Goal: Task Accomplishment & Management: Manage account settings

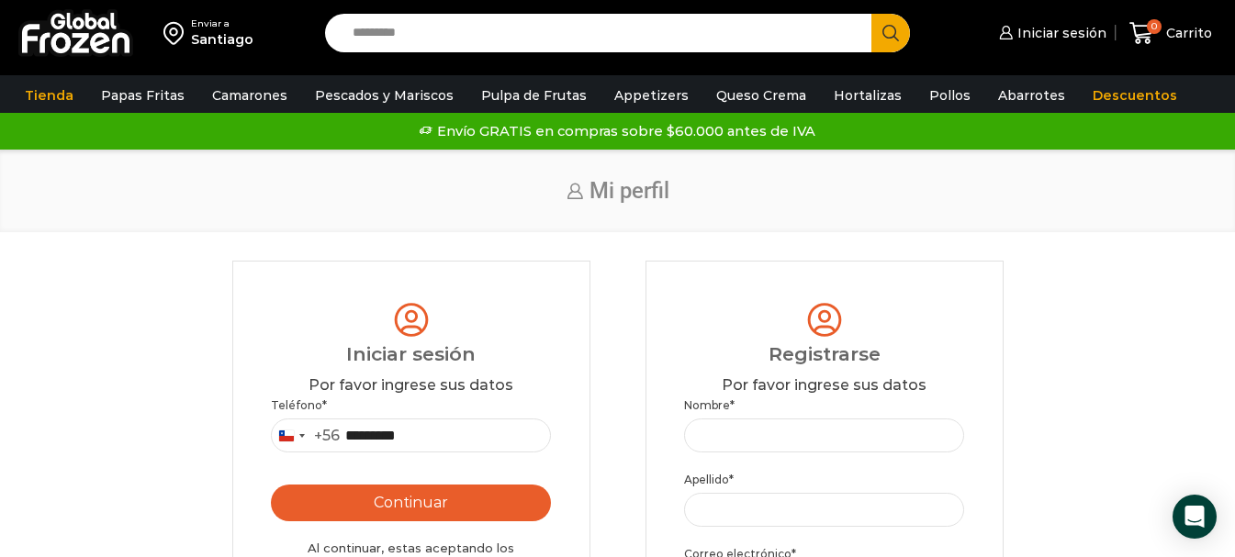
type input "*********"
click at [343, 506] on button "Continuar" at bounding box center [411, 503] width 281 height 37
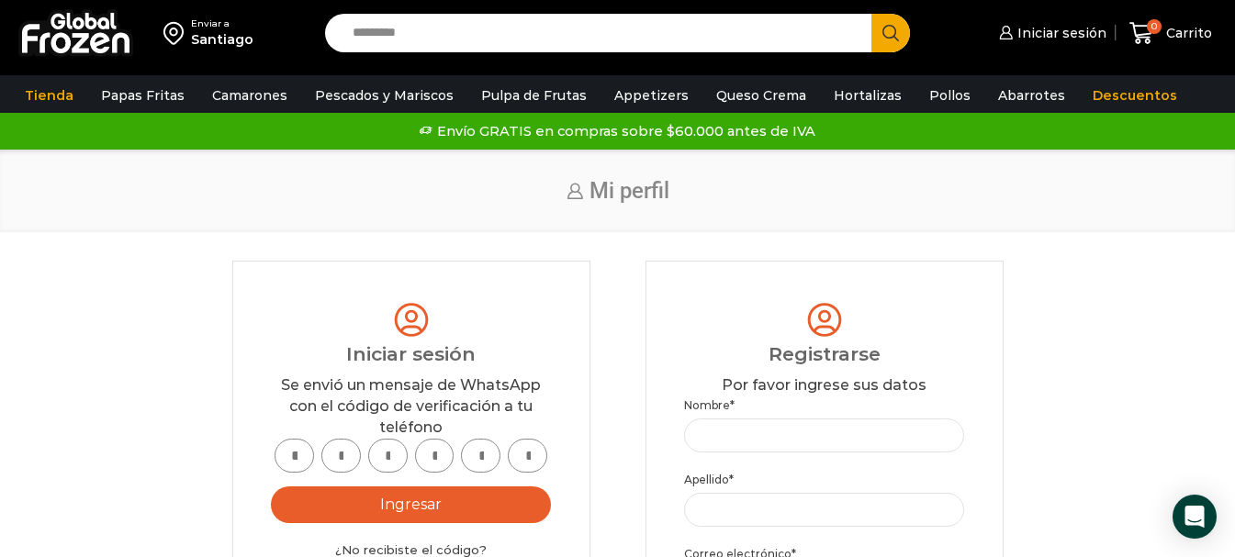
click at [294, 456] on input "text" at bounding box center [293, 456] width 39 height 34
type input "*"
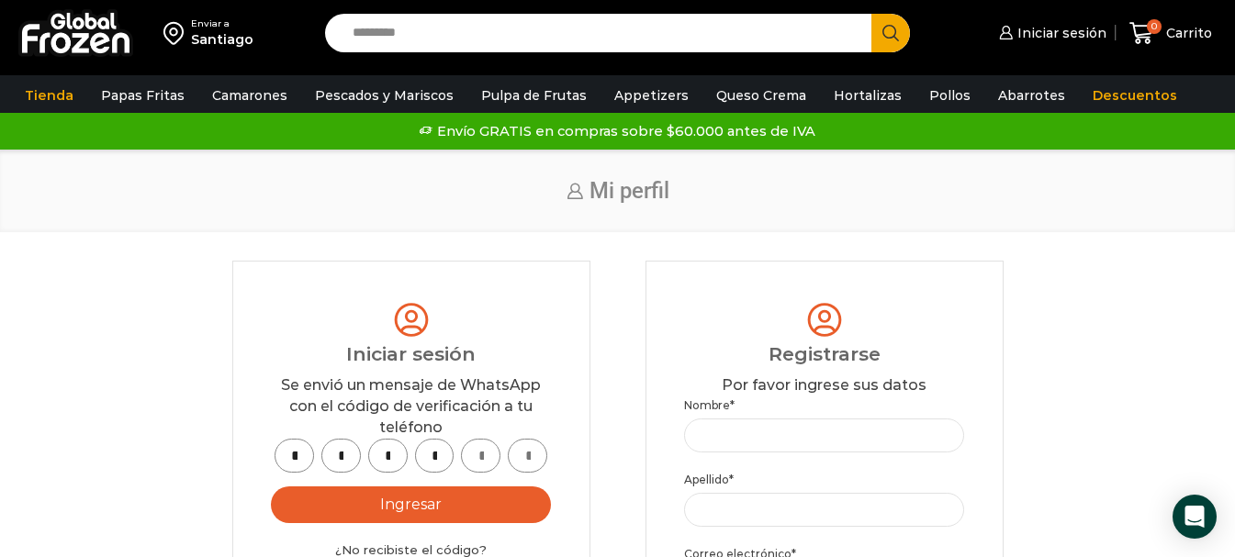
type input "*"
click at [407, 510] on button "Ingresar" at bounding box center [411, 505] width 281 height 37
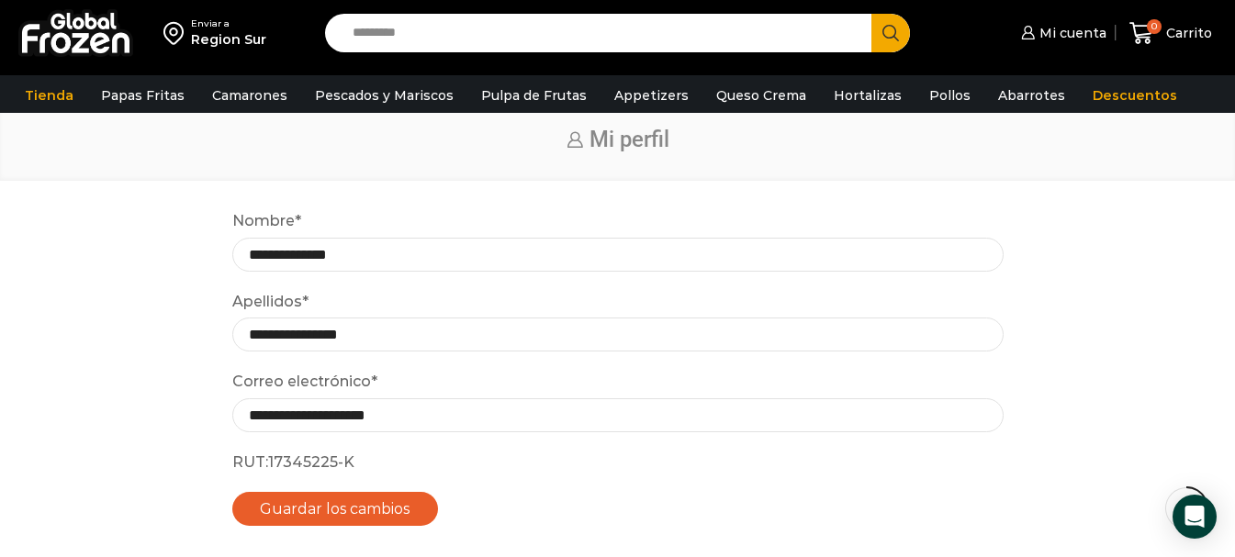
scroll to position [92, 0]
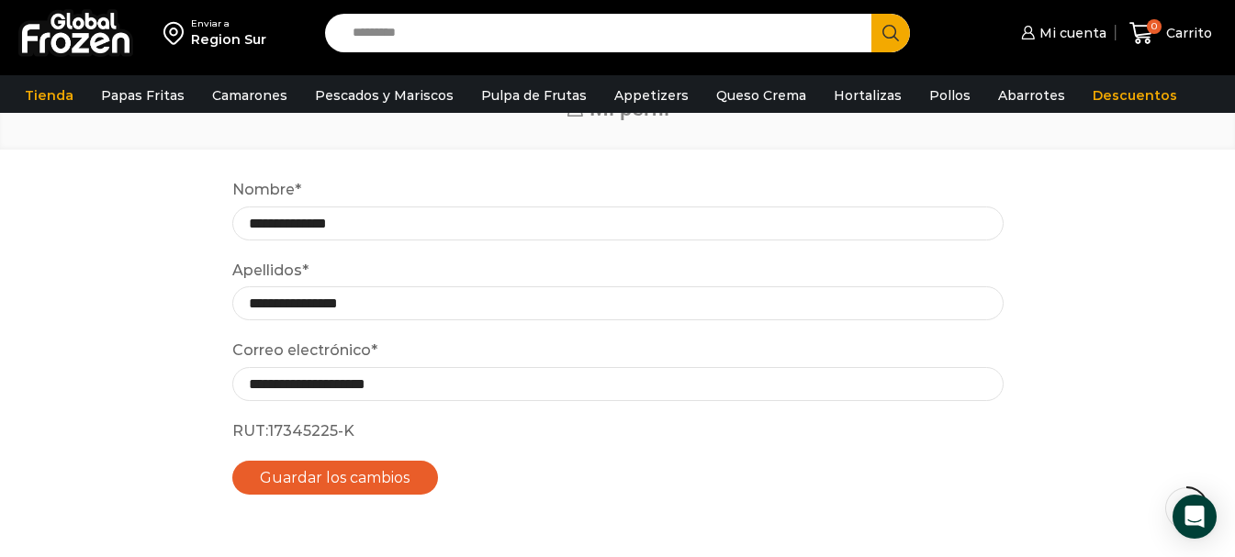
click at [343, 466] on button "Guardar los cambios" at bounding box center [335, 478] width 207 height 34
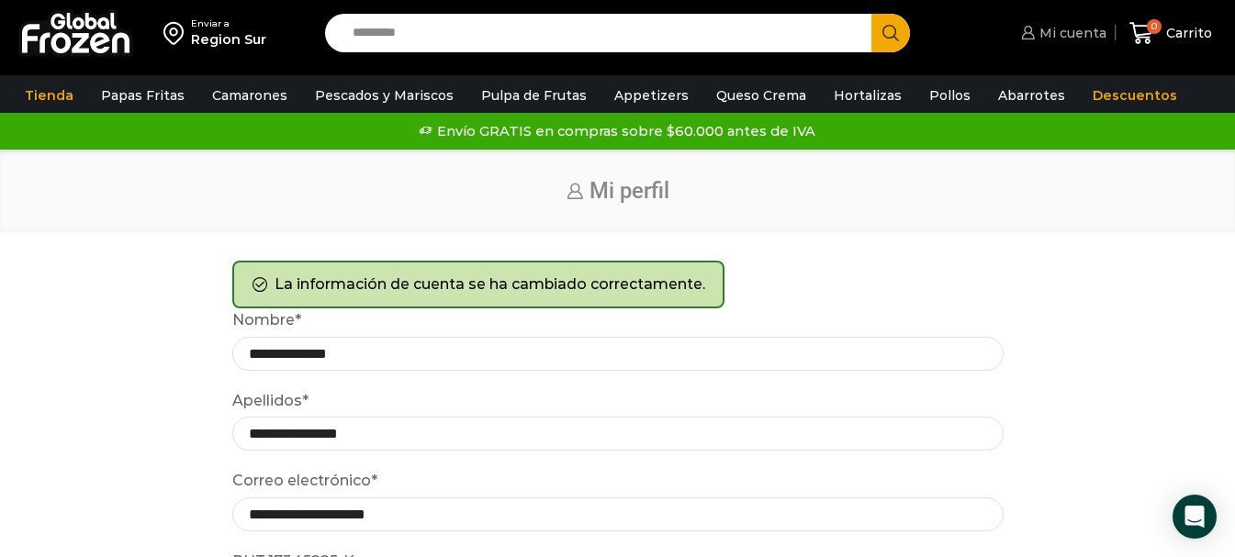
click at [1073, 35] on span "Mi cuenta" at bounding box center [1071, 33] width 72 height 18
click at [1054, 34] on span "Mi cuenta" at bounding box center [1071, 33] width 72 height 18
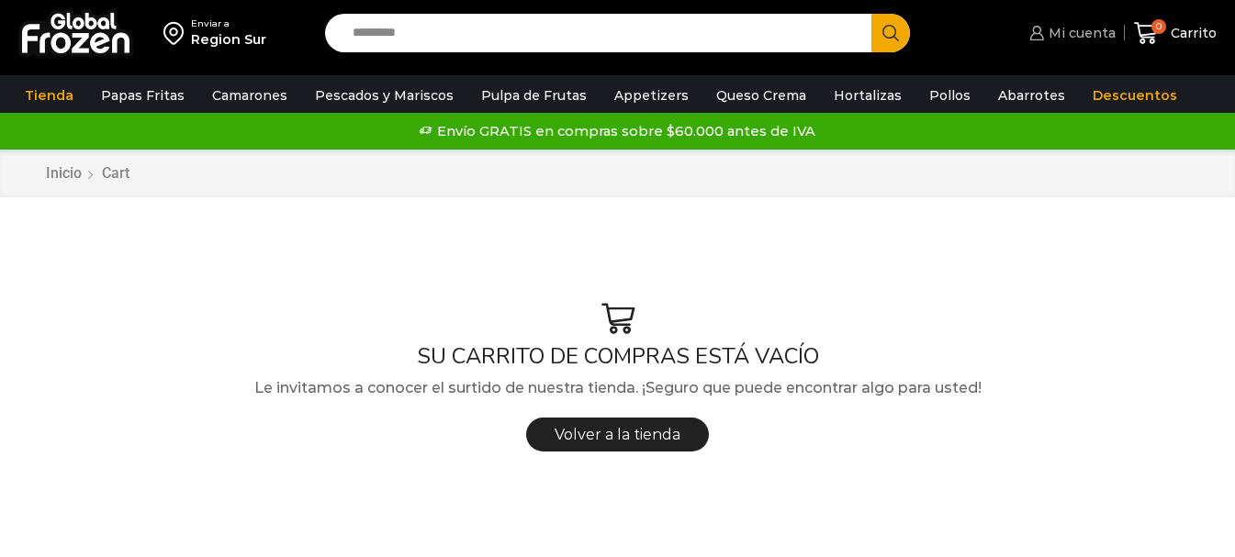
click at [1067, 33] on span "Mi cuenta" at bounding box center [1080, 33] width 72 height 18
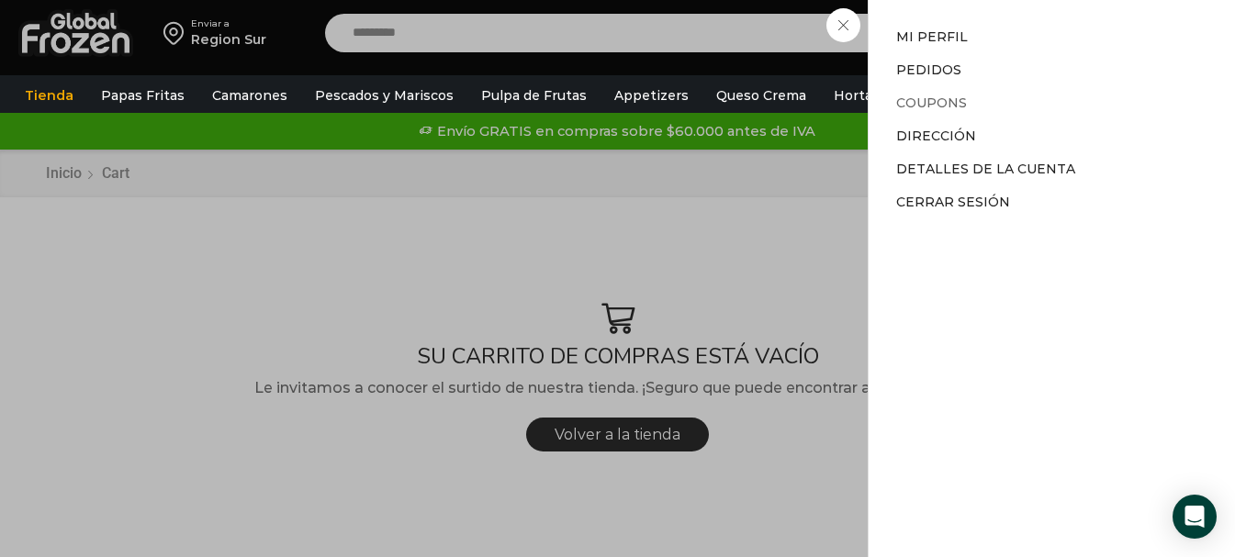
click at [915, 100] on link "Coupons" at bounding box center [931, 103] width 71 height 17
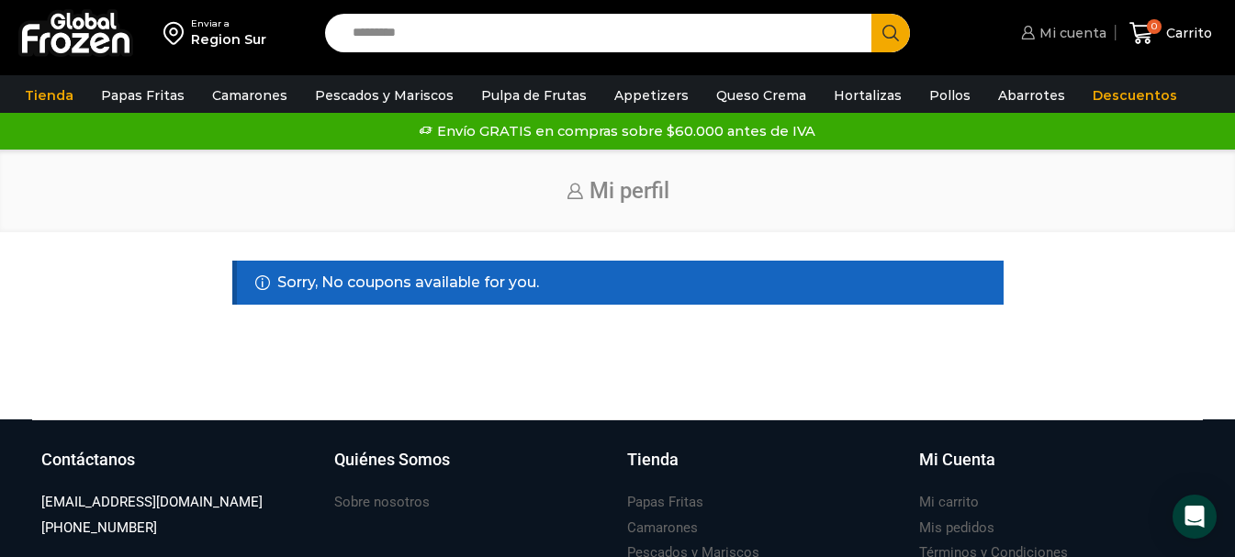
click at [1080, 32] on span "Mi cuenta" at bounding box center [1071, 33] width 72 height 18
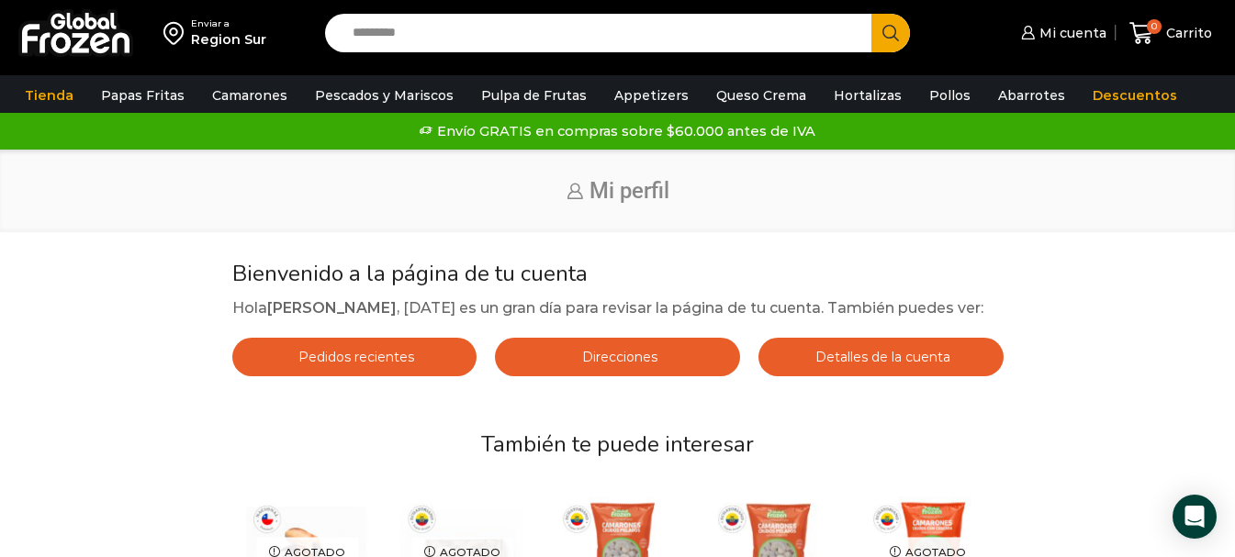
click at [386, 365] on span "Pedidos recientes" at bounding box center [354, 357] width 120 height 17
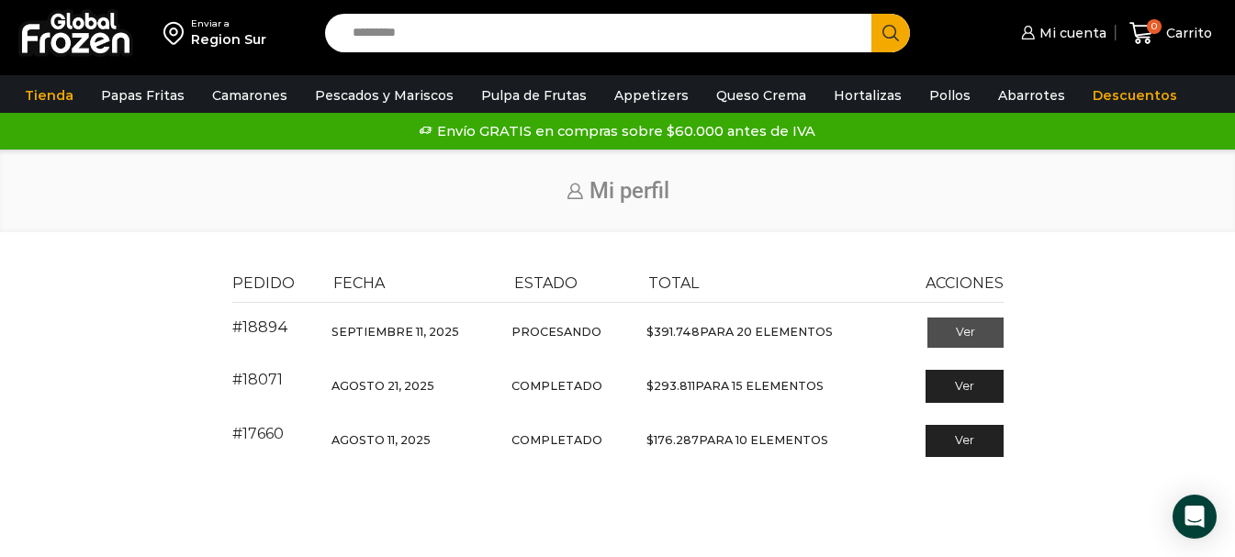
click at [959, 330] on link "Ver" at bounding box center [965, 333] width 76 height 31
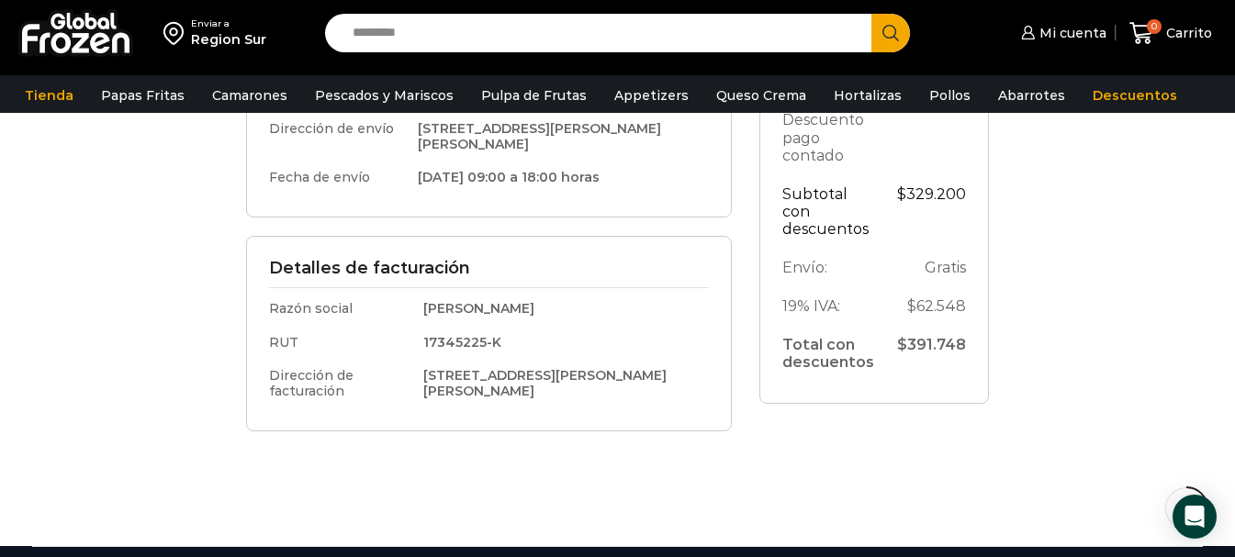
scroll to position [551, 0]
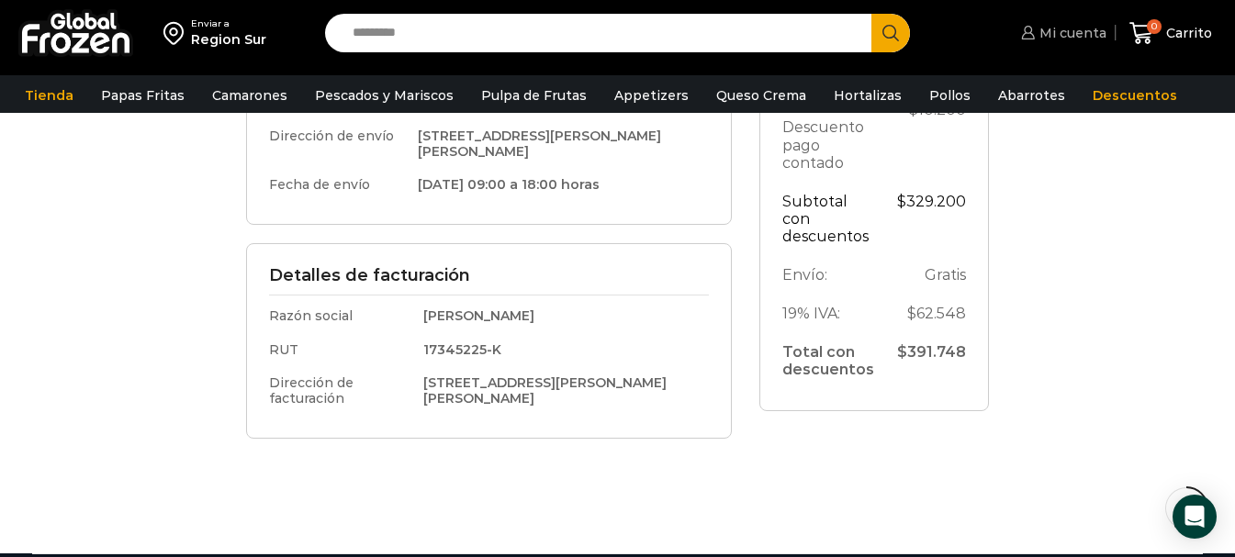
click at [1080, 30] on span "Mi cuenta" at bounding box center [1071, 33] width 72 height 18
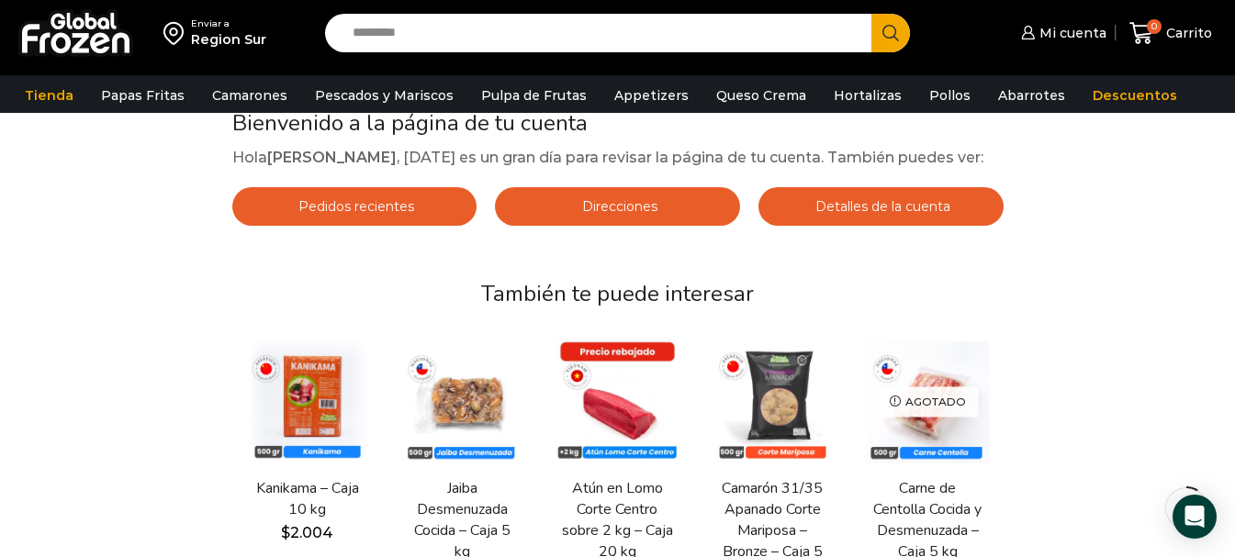
scroll to position [184, 0]
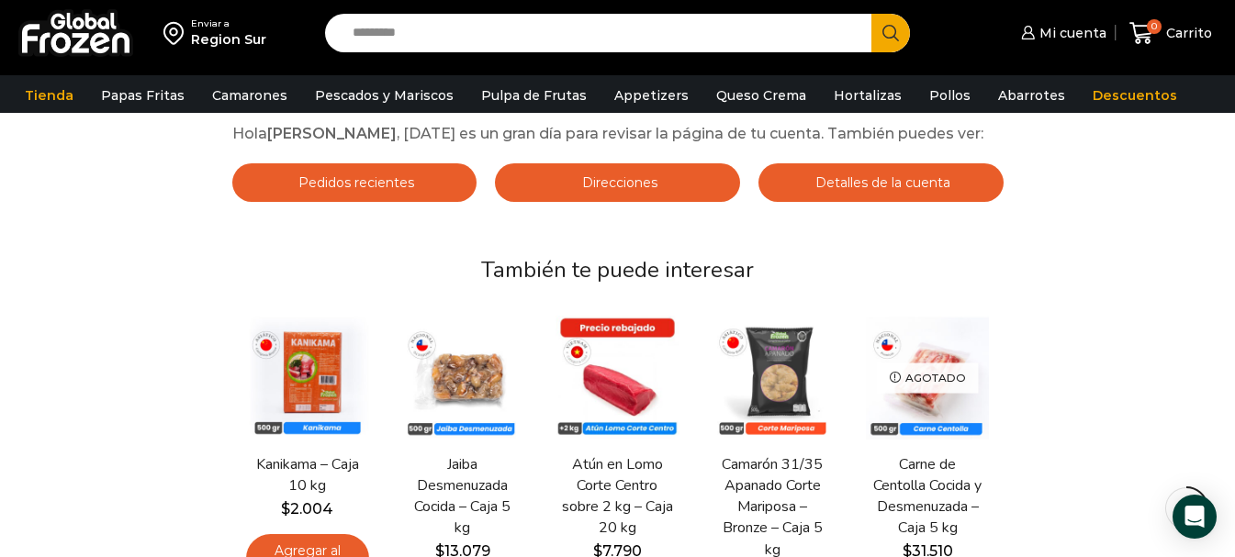
drag, startPoint x: 881, startPoint y: 207, endPoint x: 914, endPoint y: 218, distance: 34.6
click at [880, 191] on span "Detalles de la cuenta" at bounding box center [881, 182] width 140 height 17
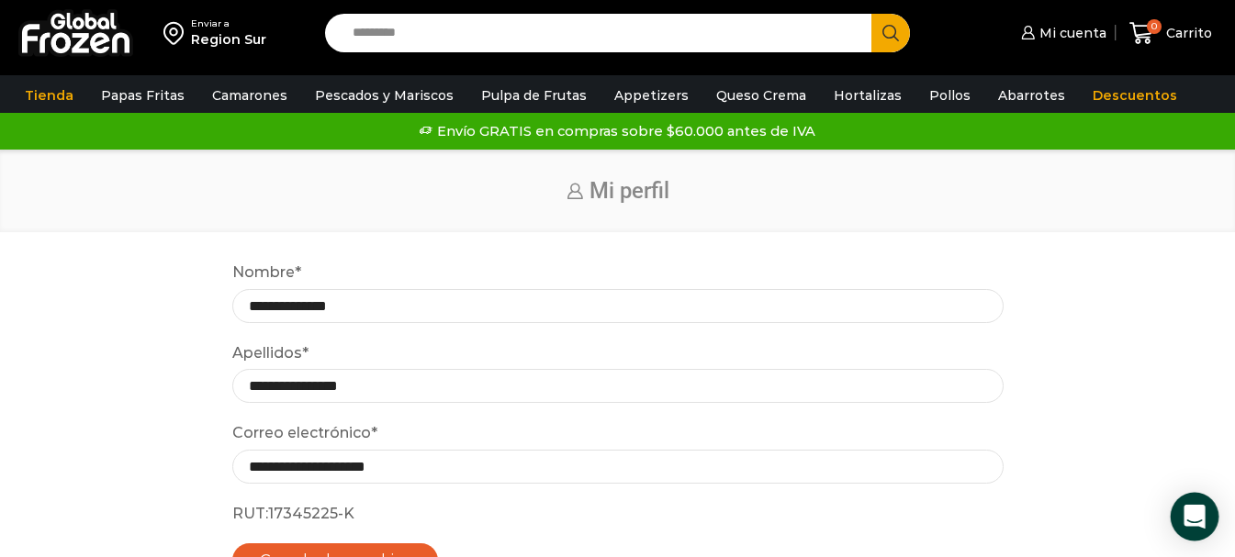
click at [1190, 513] on icon "Open Intercom Messenger" at bounding box center [1193, 517] width 21 height 24
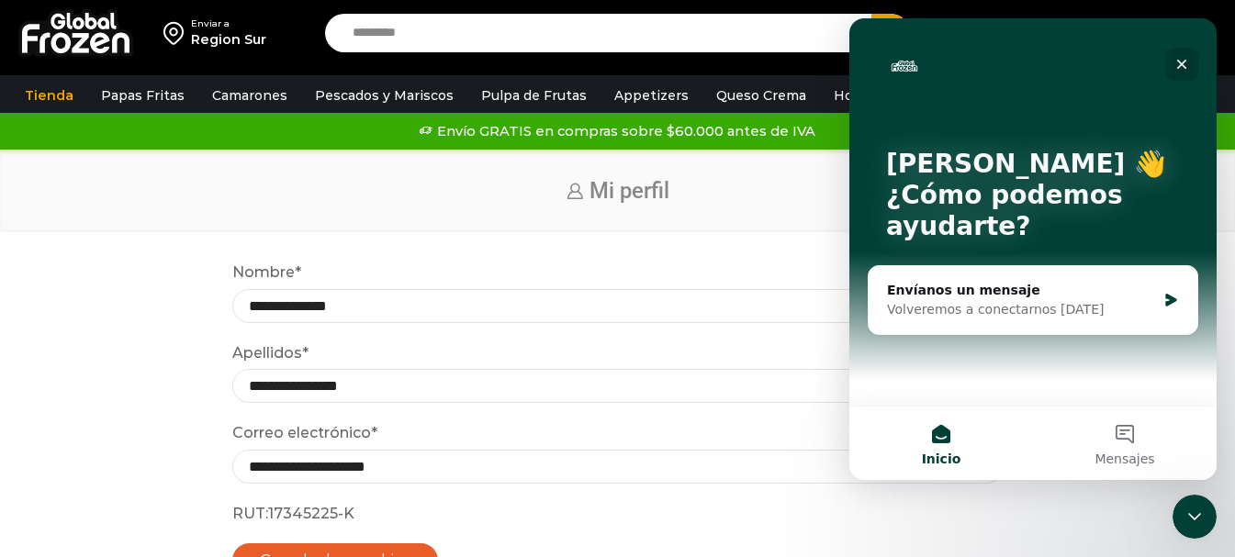
click at [1182, 61] on icon "Cerrar" at bounding box center [1181, 64] width 15 height 15
